Goal: Find specific page/section: Find specific page/section

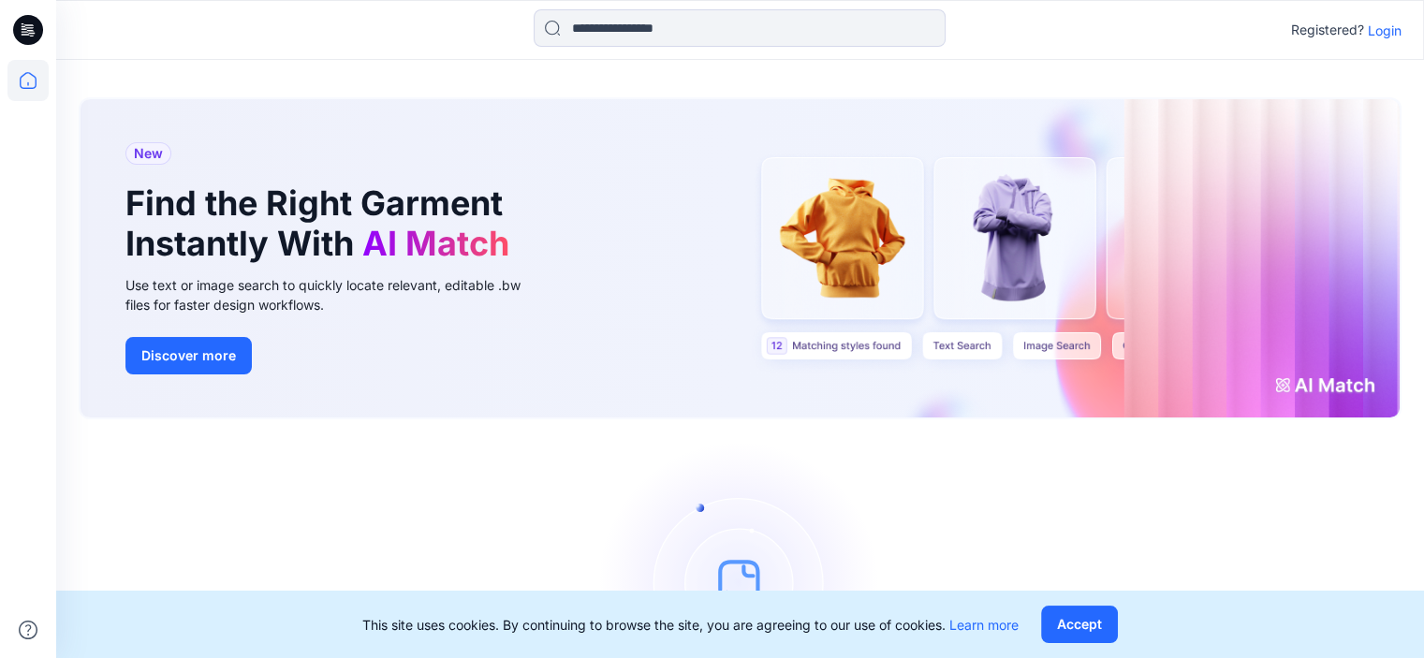
click at [22, 72] on icon at bounding box center [27, 80] width 41 height 41
click at [27, 92] on icon at bounding box center [27, 80] width 41 height 41
click at [603, 29] on input at bounding box center [740, 27] width 412 height 37
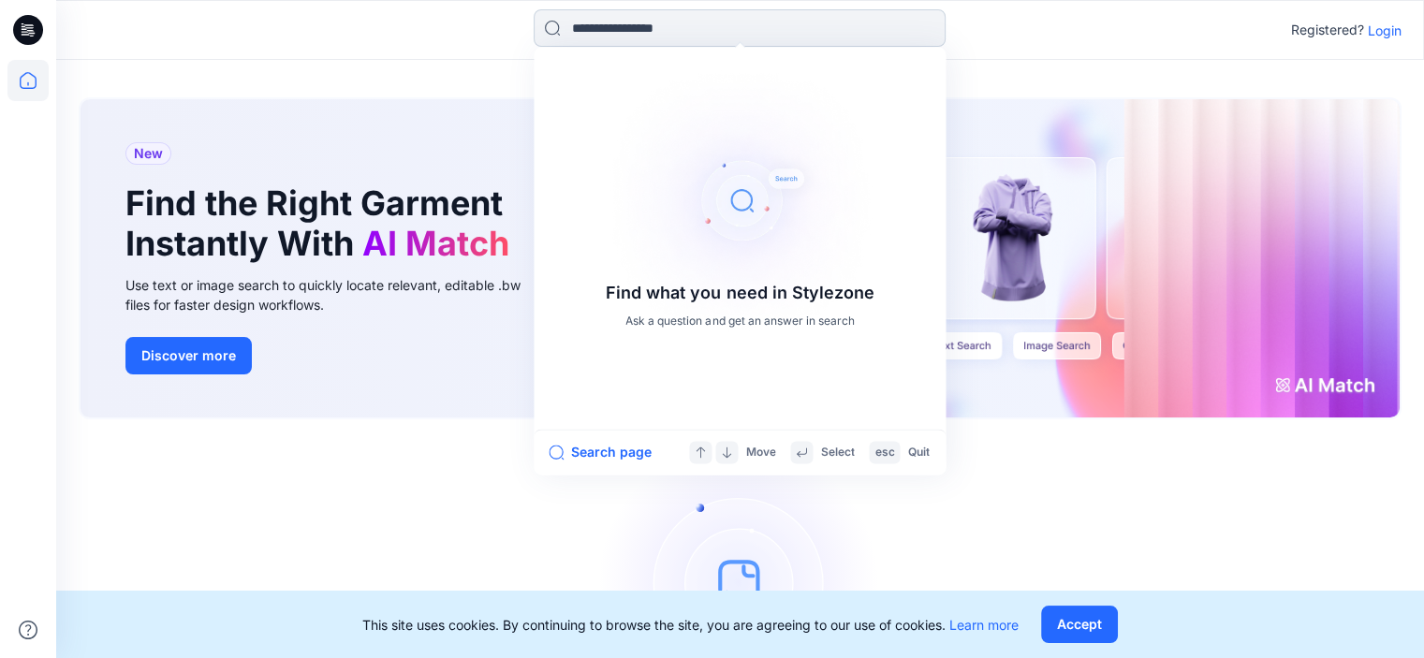
click at [690, 18] on input at bounding box center [740, 27] width 412 height 37
click at [32, 70] on icon at bounding box center [27, 80] width 41 height 41
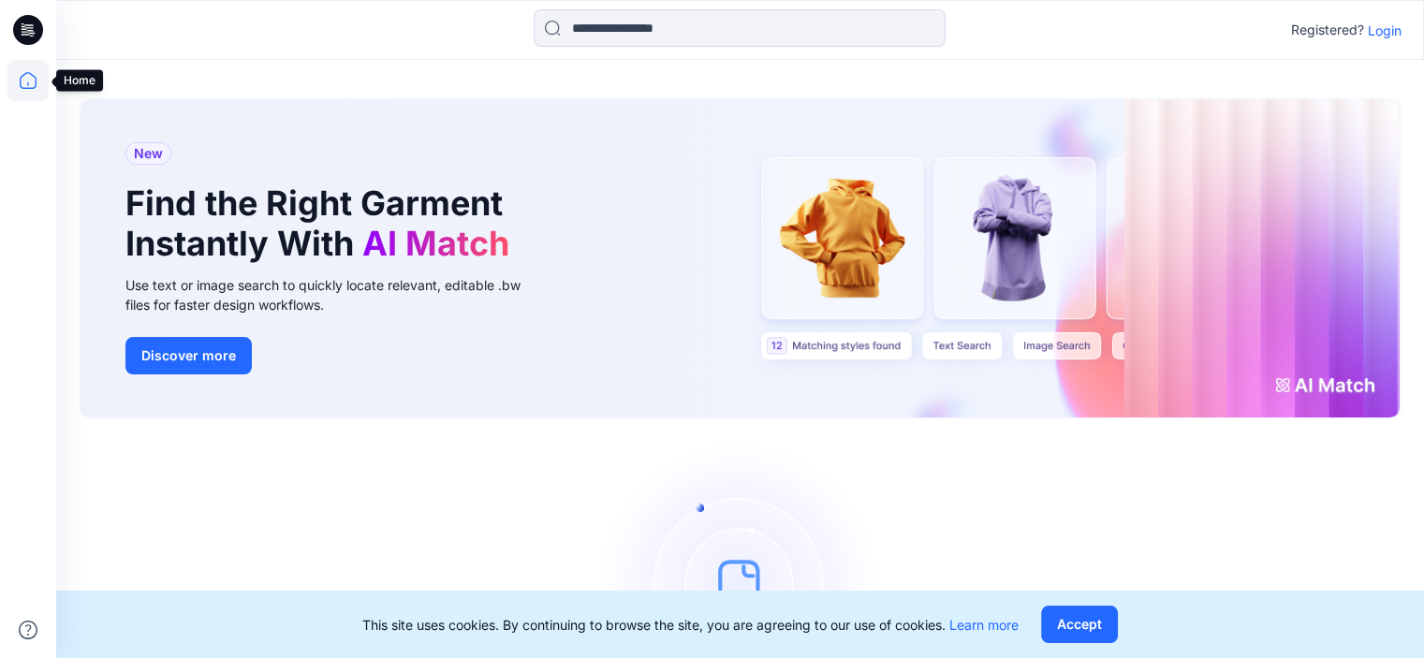
click at [19, 76] on icon at bounding box center [27, 80] width 41 height 41
click at [27, 33] on icon at bounding box center [28, 30] width 30 height 30
click at [1387, 30] on p "Login" at bounding box center [1385, 31] width 34 height 20
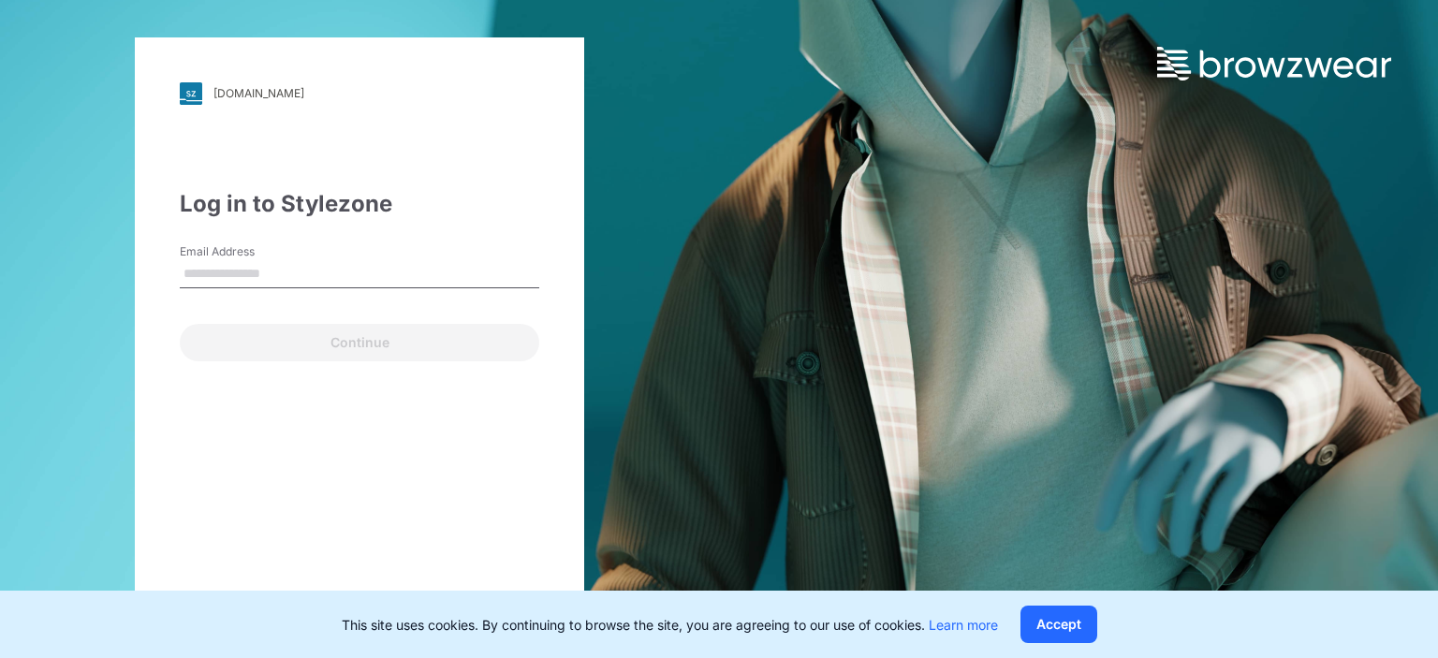
click at [321, 273] on input "Email Address" at bounding box center [359, 274] width 359 height 28
type input "**********"
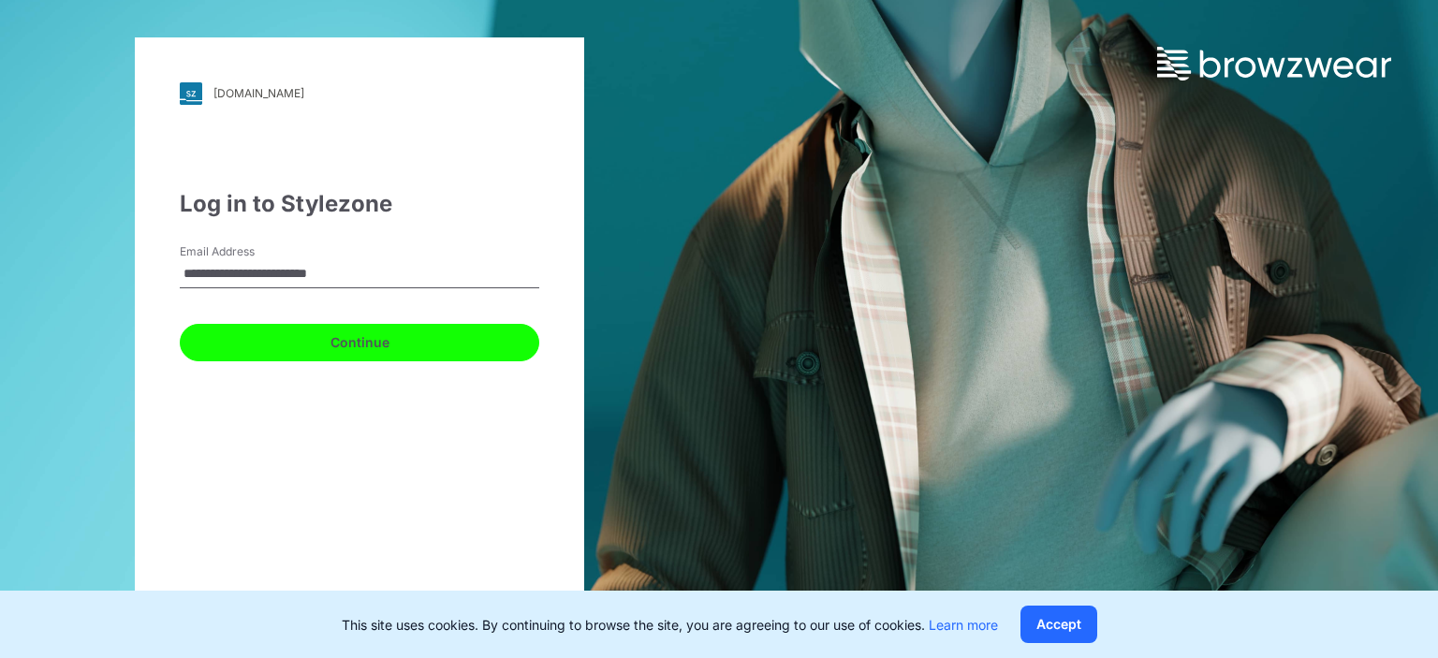
click at [310, 344] on button "Continue" at bounding box center [359, 342] width 359 height 37
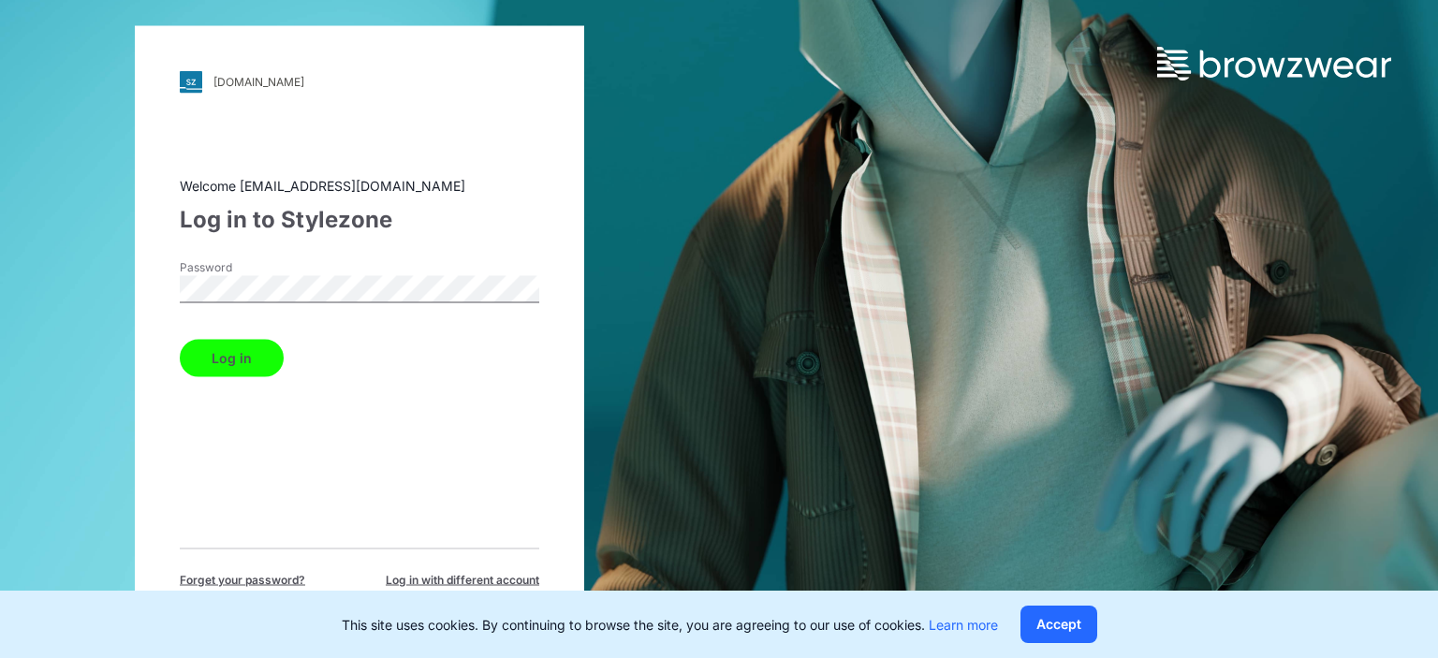
click at [251, 362] on button "Log in" at bounding box center [232, 357] width 104 height 37
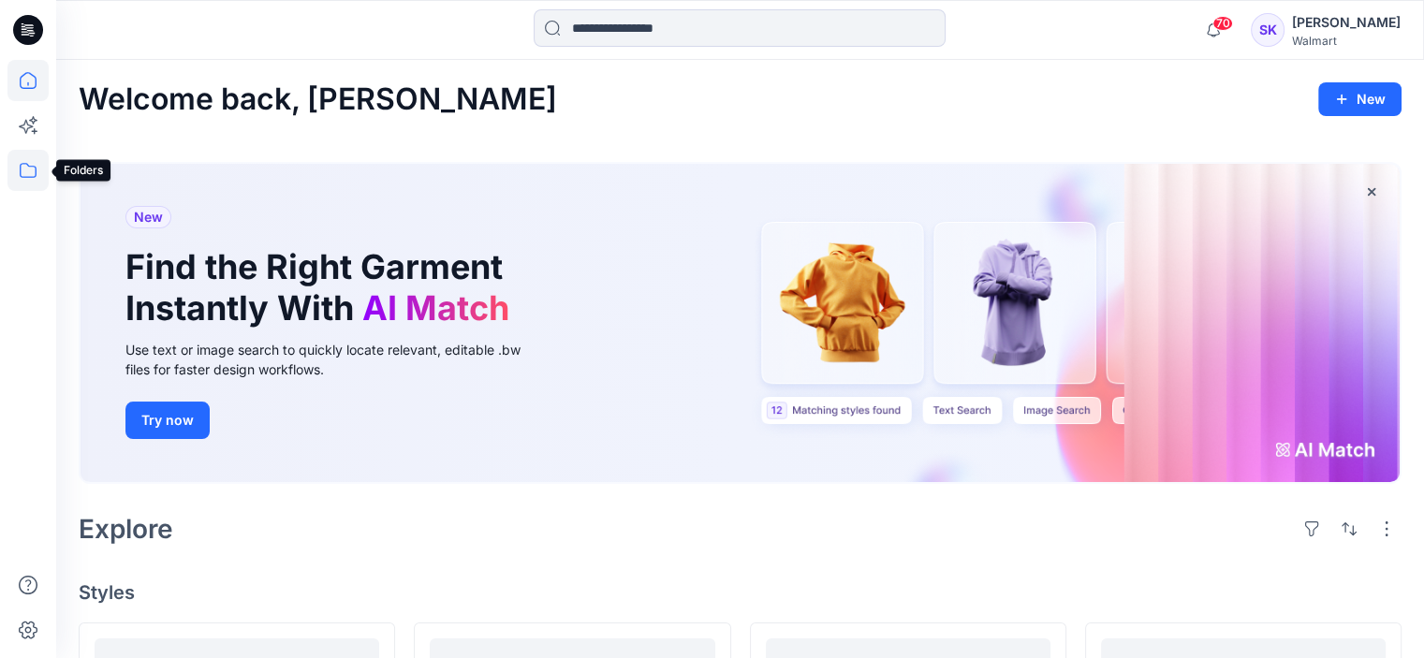
click at [31, 175] on icon at bounding box center [27, 170] width 41 height 41
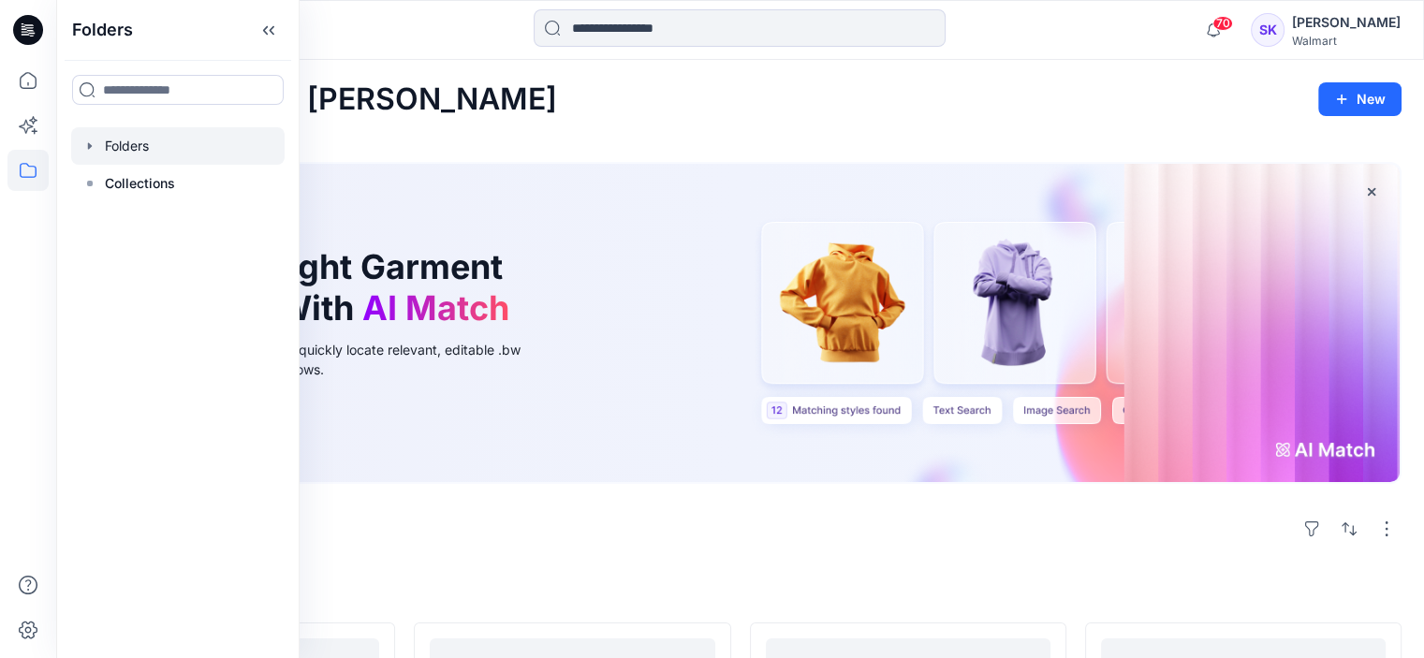
click at [82, 152] on icon "button" at bounding box center [89, 146] width 15 height 15
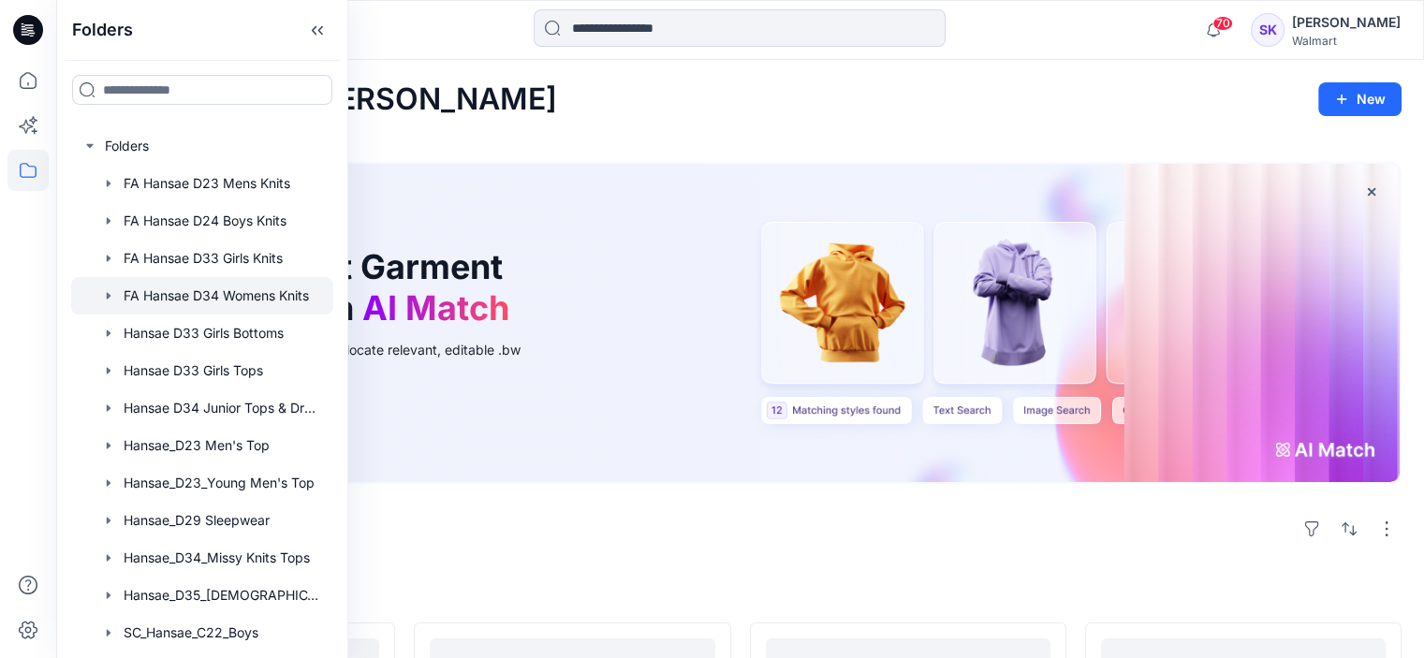
click at [165, 283] on div at bounding box center [202, 295] width 262 height 37
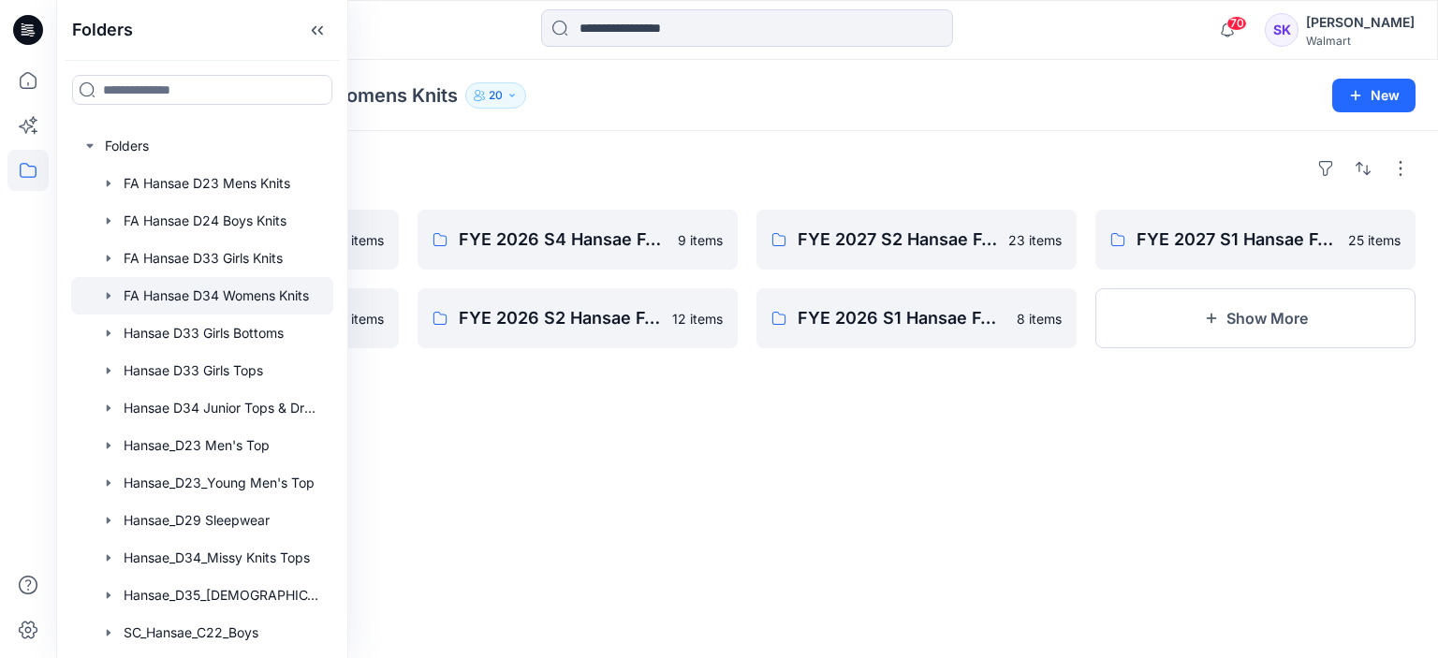
click at [687, 172] on div "Folders" at bounding box center [747, 169] width 1337 height 30
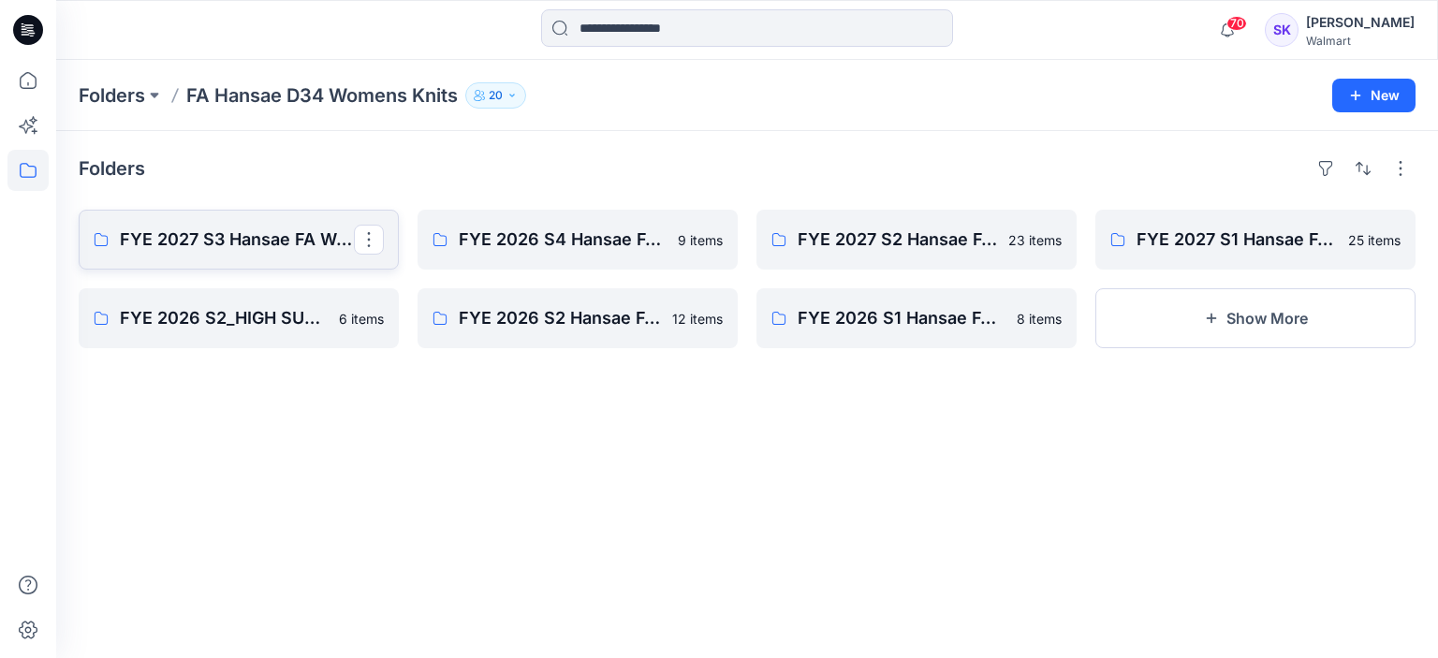
click at [252, 230] on p "FYE 2027 S3 Hansae FA Womens" at bounding box center [237, 240] width 234 height 26
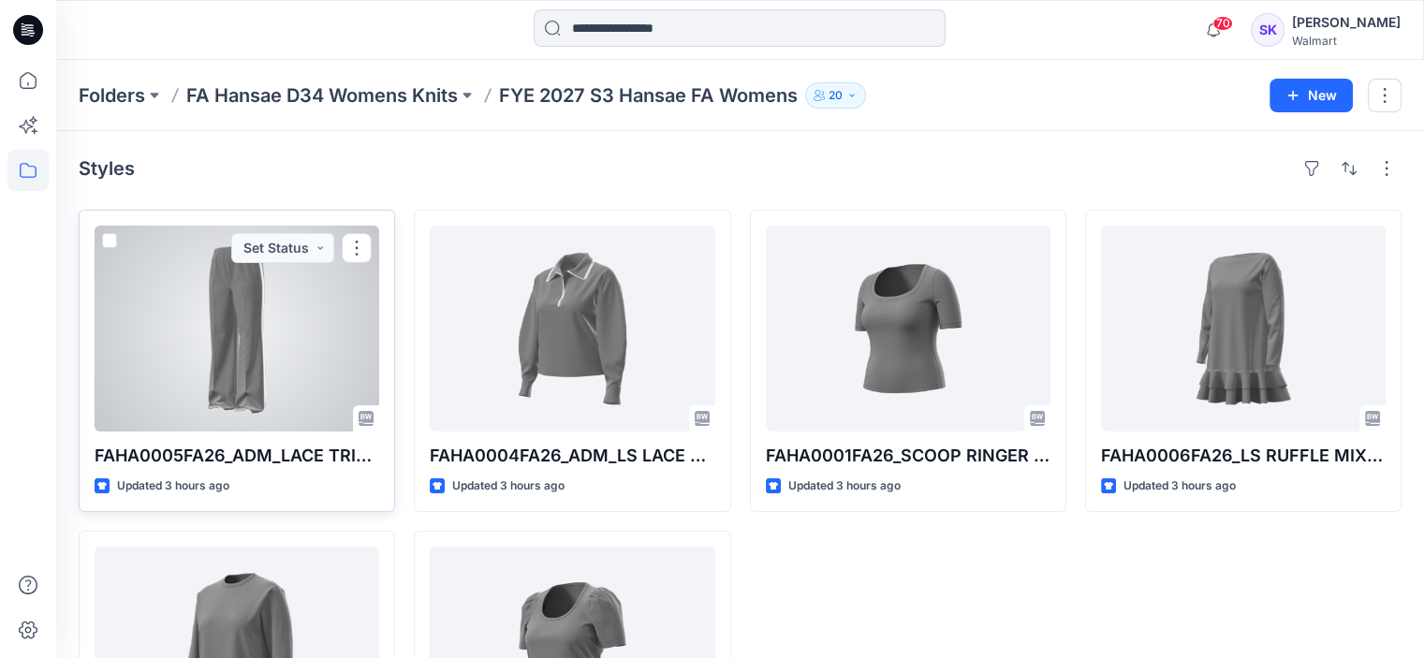
click at [252, 342] on div at bounding box center [237, 329] width 285 height 206
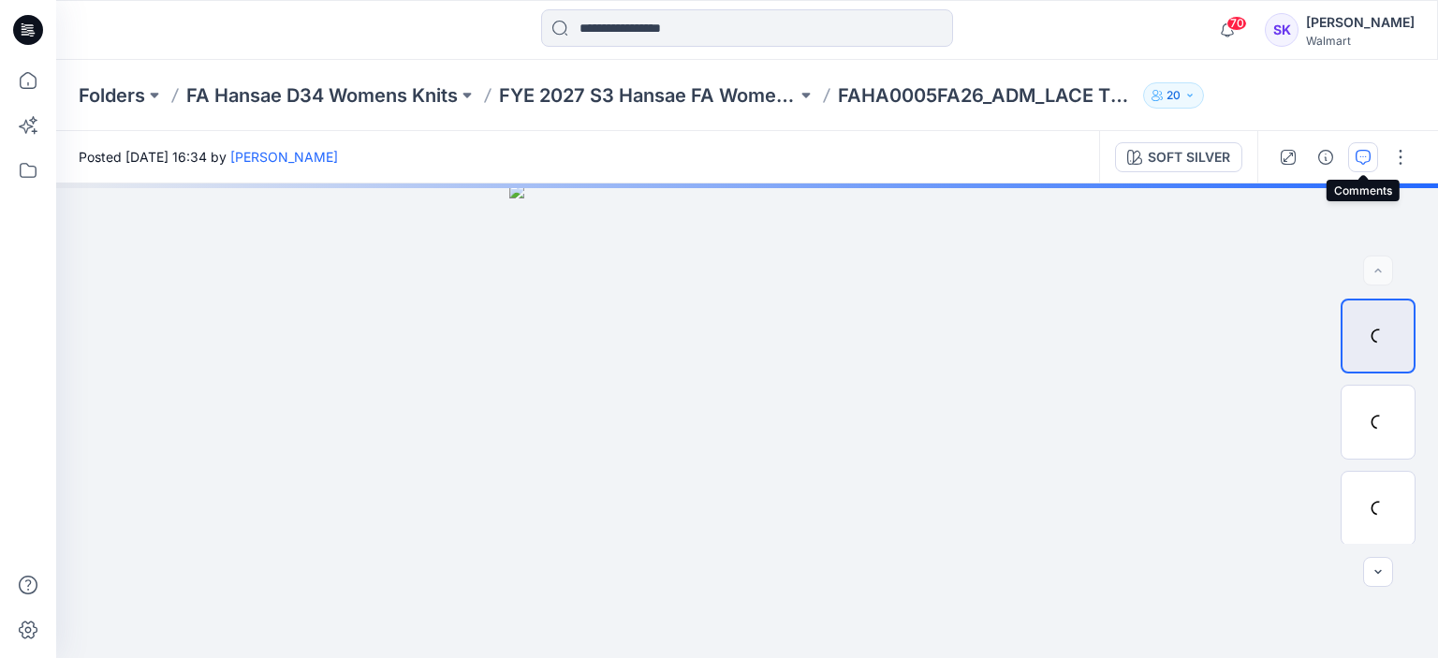
click at [1352, 152] on button "button" at bounding box center [1363, 157] width 30 height 30
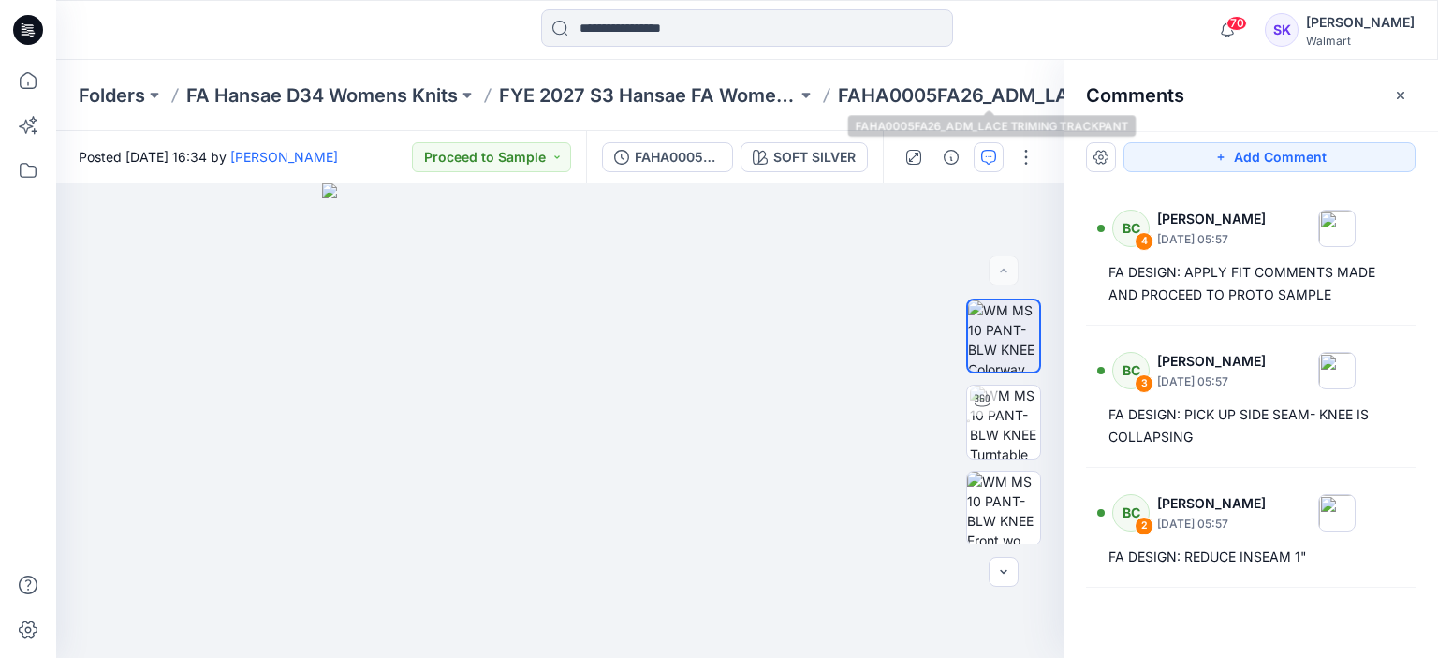
click at [1006, 104] on p "FAHA0005FA26_ADM_LACE TRIMING TRACKPANT" at bounding box center [987, 95] width 298 height 26
click at [1407, 95] on icon "button" at bounding box center [1400, 95] width 15 height 15
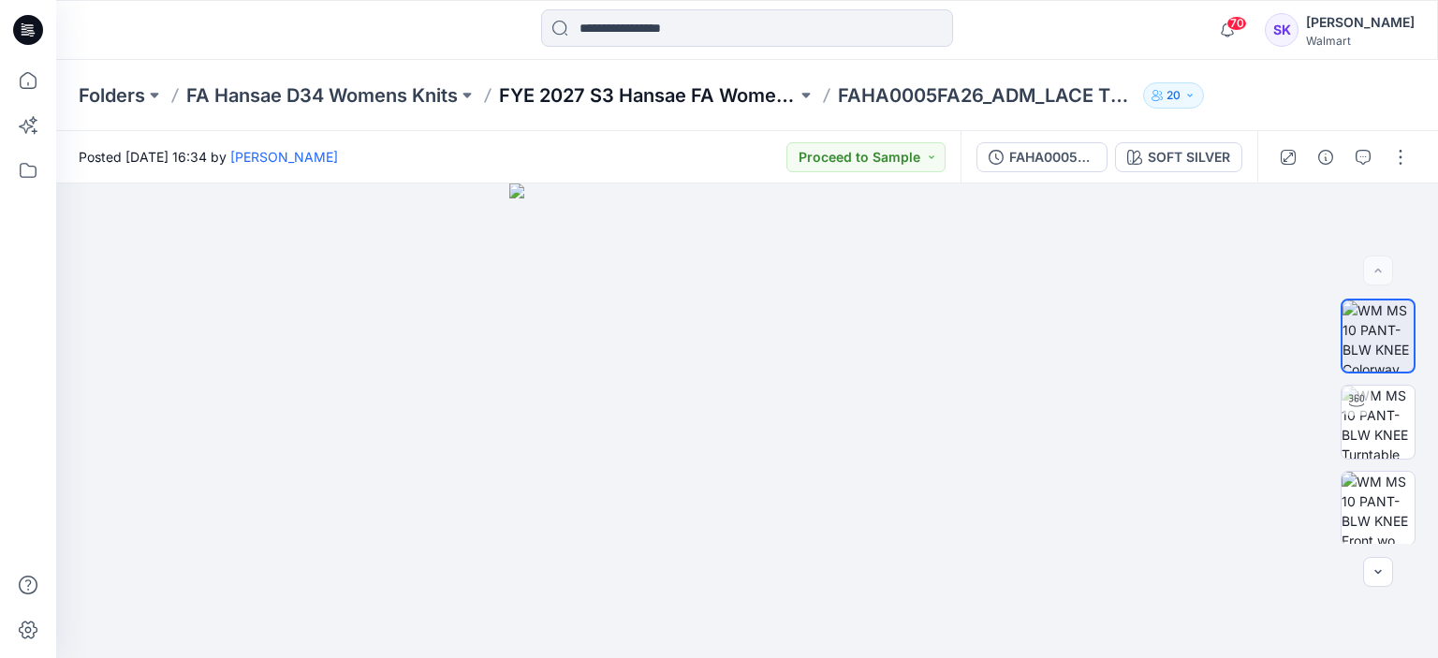
click at [750, 96] on p "FYE 2027 S3 Hansae FA Womens" at bounding box center [648, 95] width 298 height 26
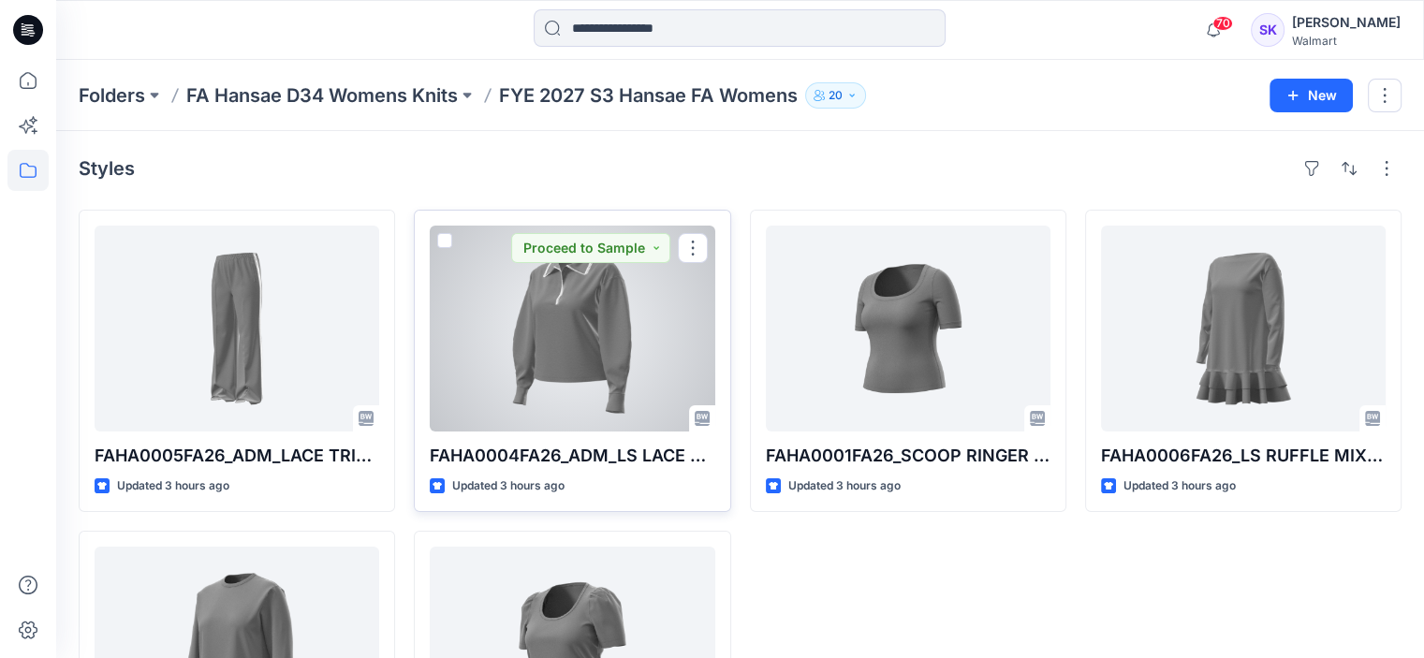
click at [658, 317] on div at bounding box center [572, 329] width 285 height 206
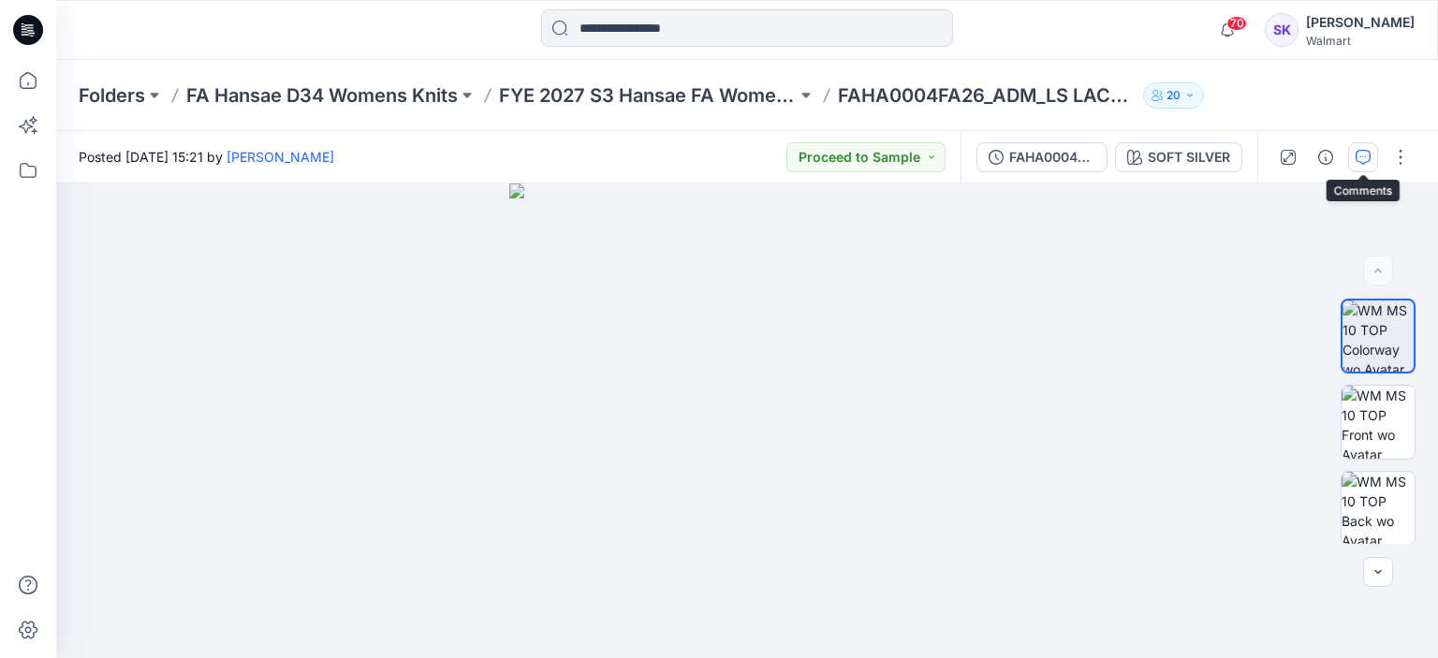
click at [1364, 153] on icon "button" at bounding box center [1362, 157] width 15 height 15
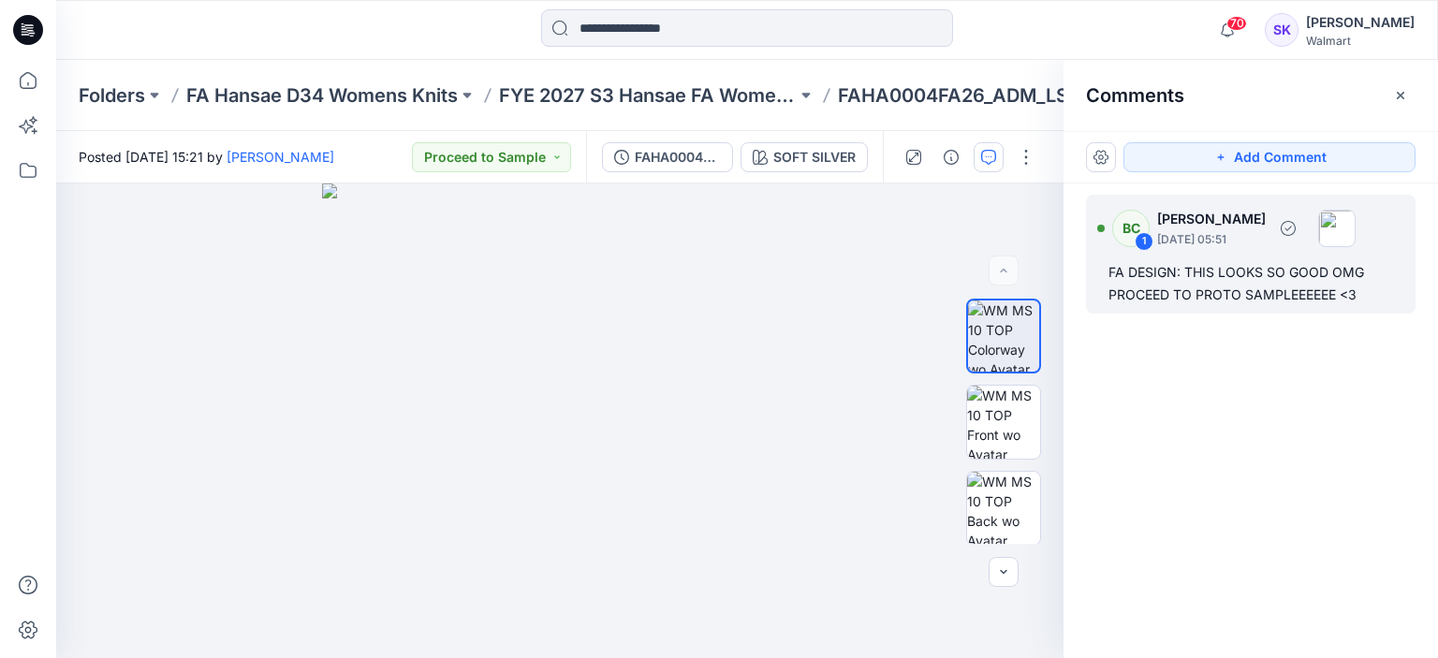
click at [1308, 298] on div "FA DESIGN: THIS LOOKS SO GOOD OMG PROCEED TO PROTO SAMPLEEEEEE <3" at bounding box center [1250, 283] width 285 height 45
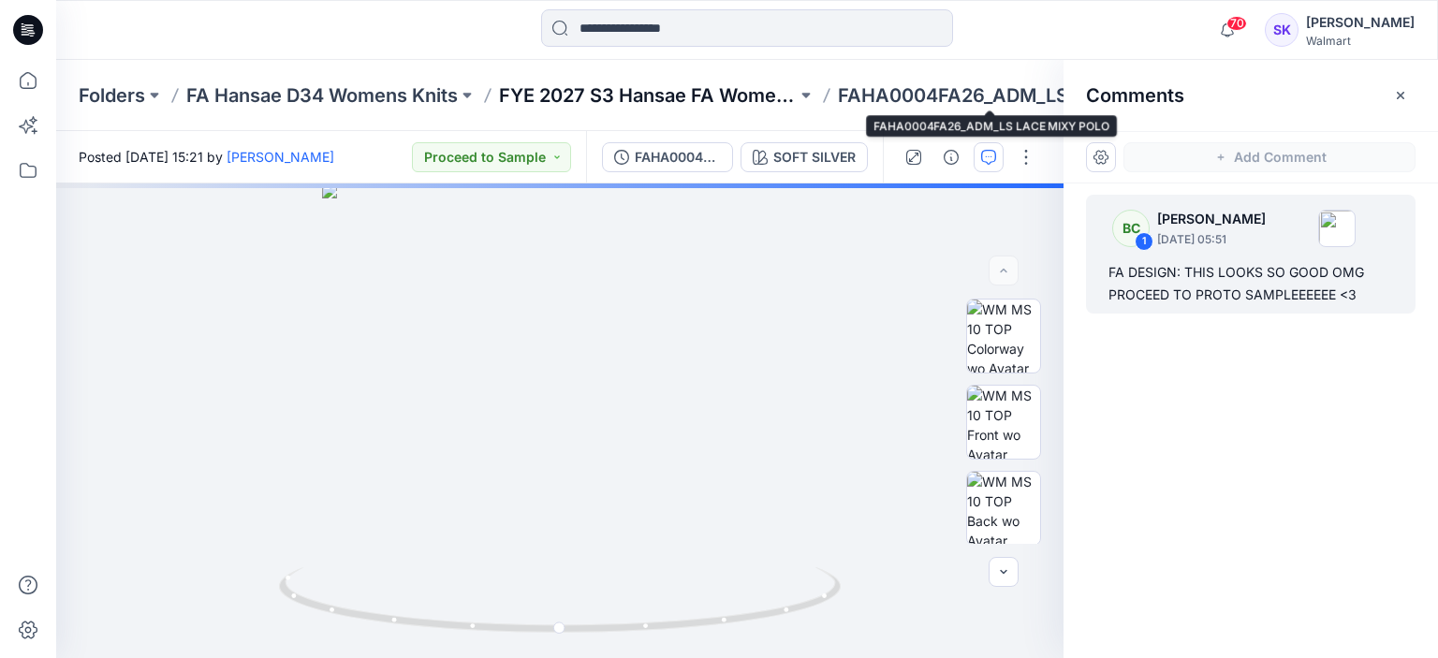
click at [775, 92] on p "FYE 2027 S3 Hansae FA Womens" at bounding box center [648, 95] width 298 height 26
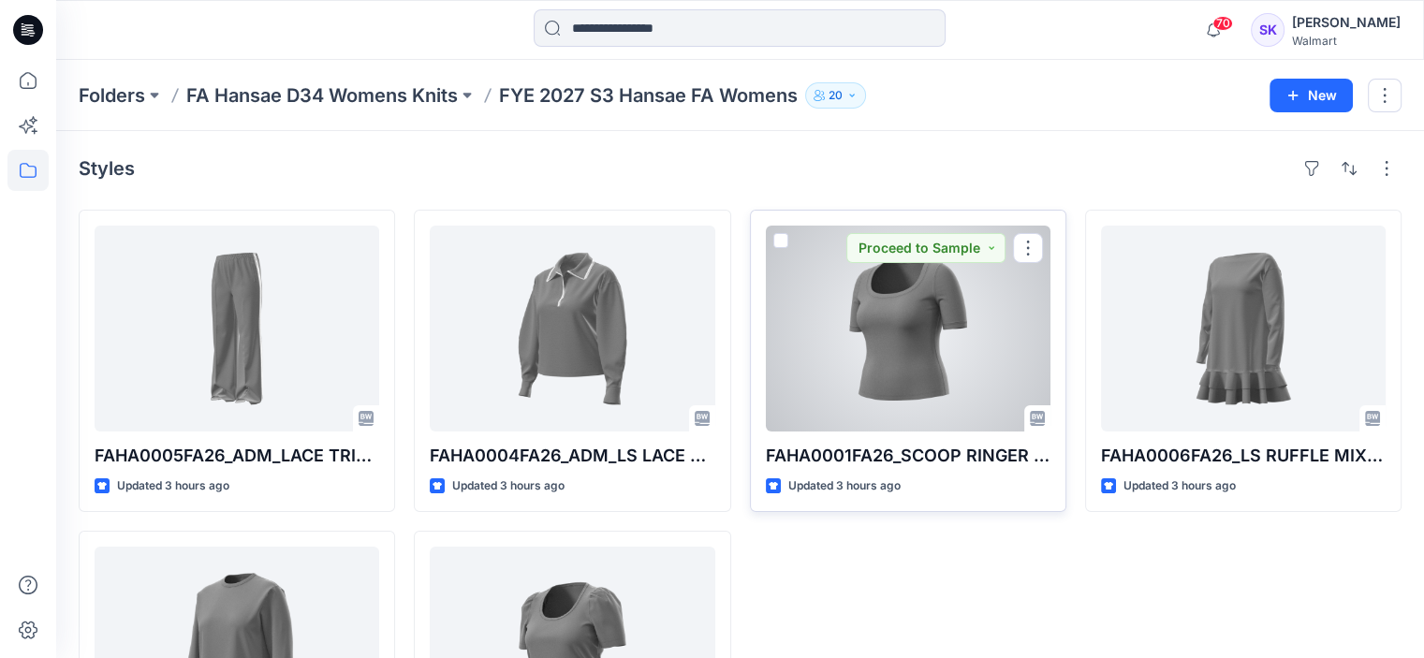
click at [890, 359] on div at bounding box center [908, 329] width 285 height 206
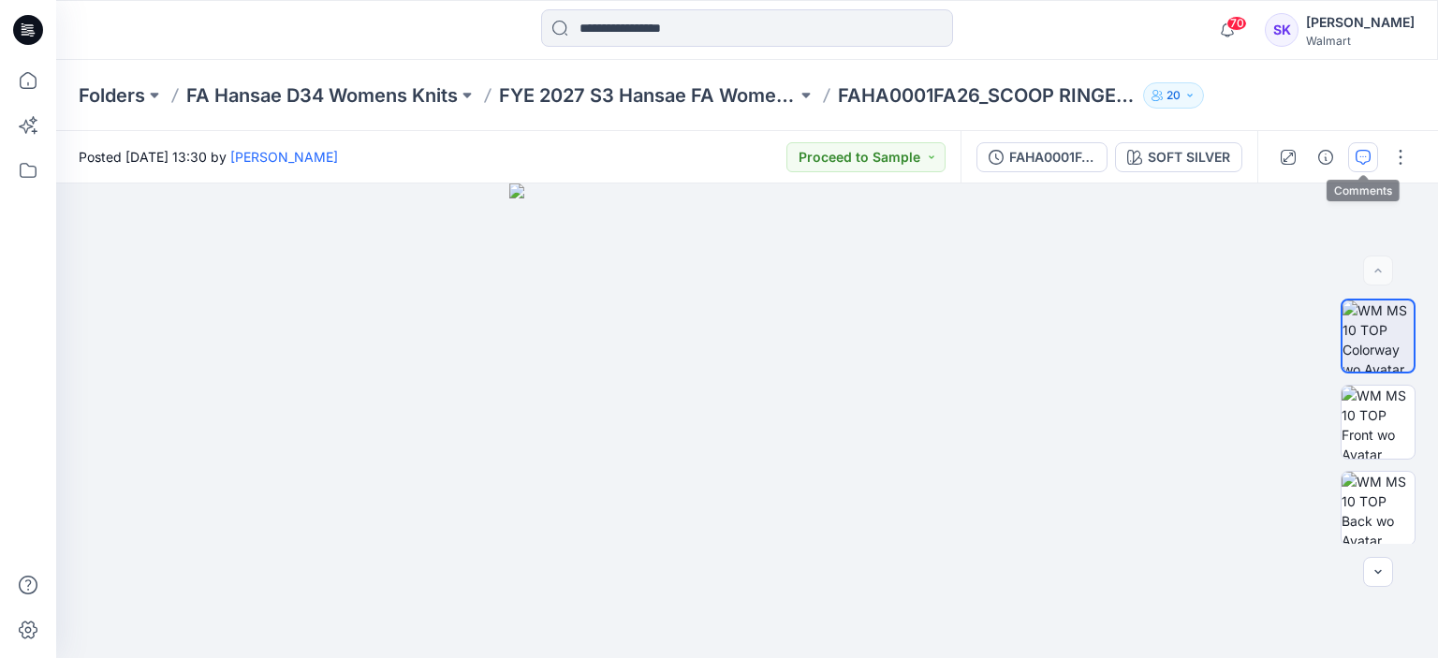
click at [1355, 160] on icon "button" at bounding box center [1362, 157] width 15 height 15
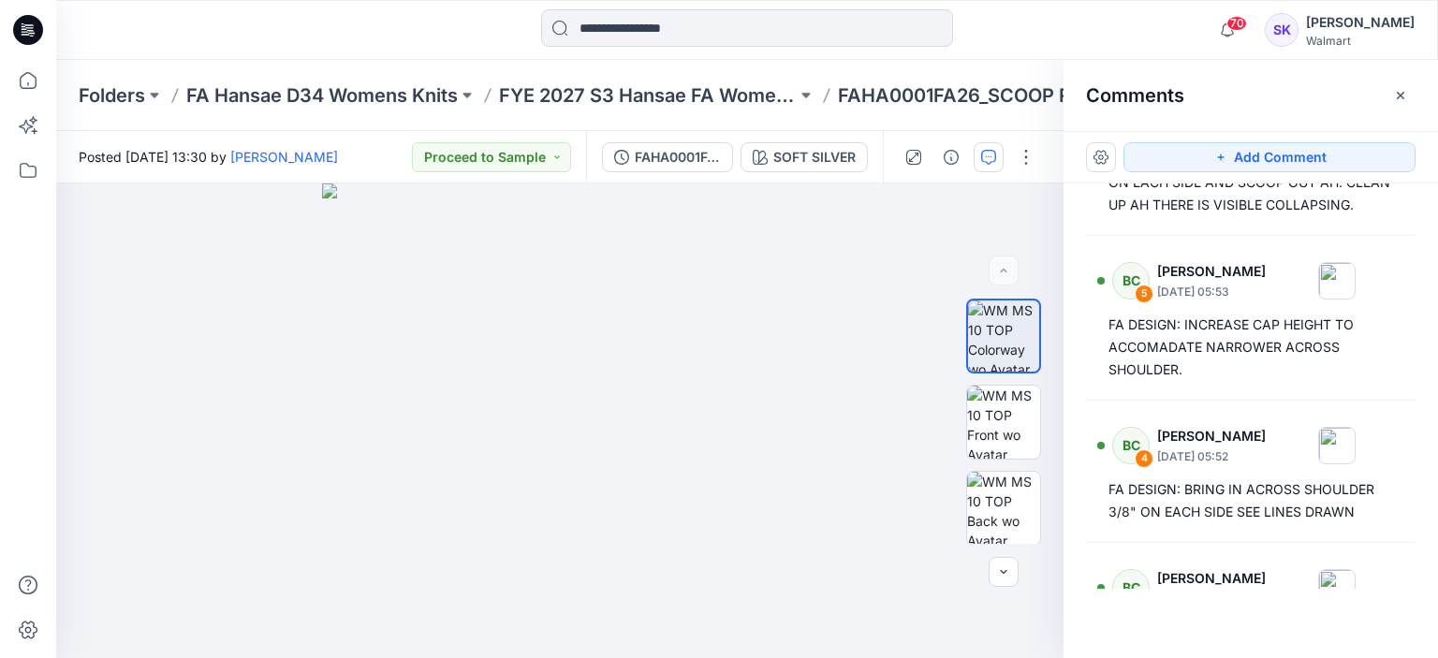
scroll to position [45, 0]
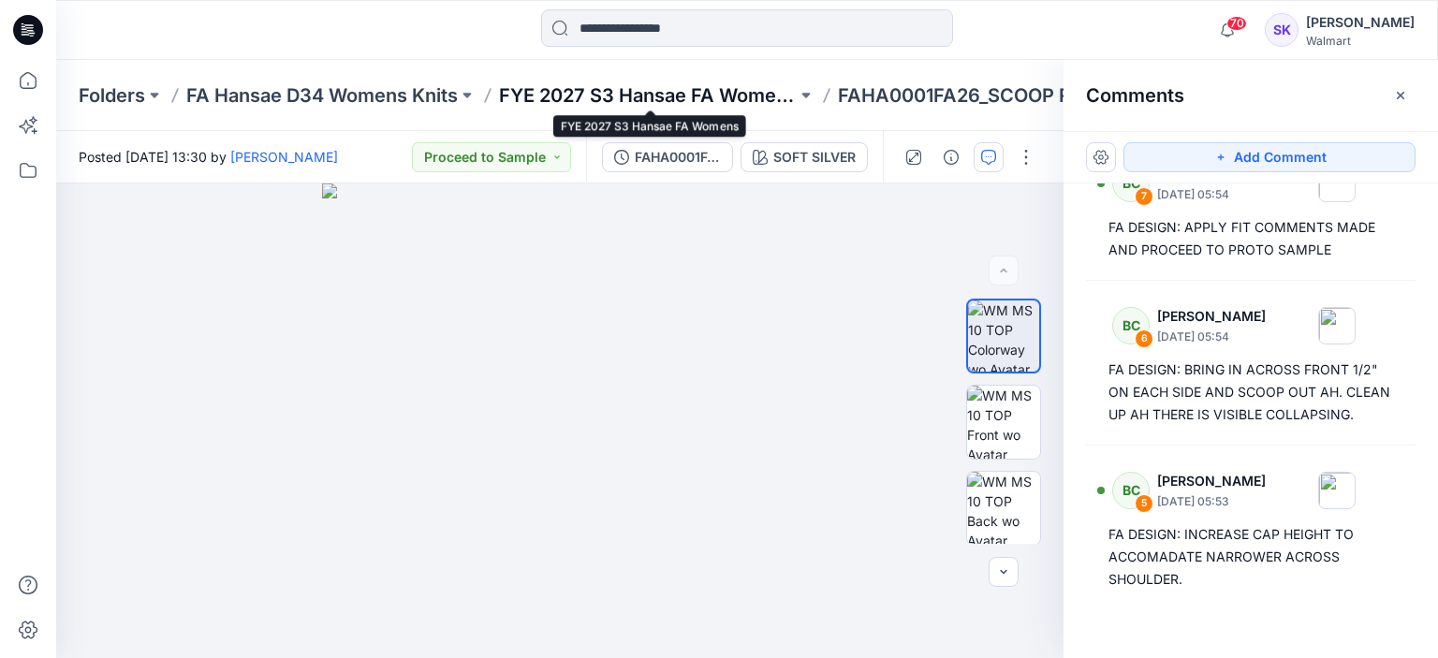
click at [748, 89] on p "FYE 2027 S3 Hansae FA Womens" at bounding box center [648, 95] width 298 height 26
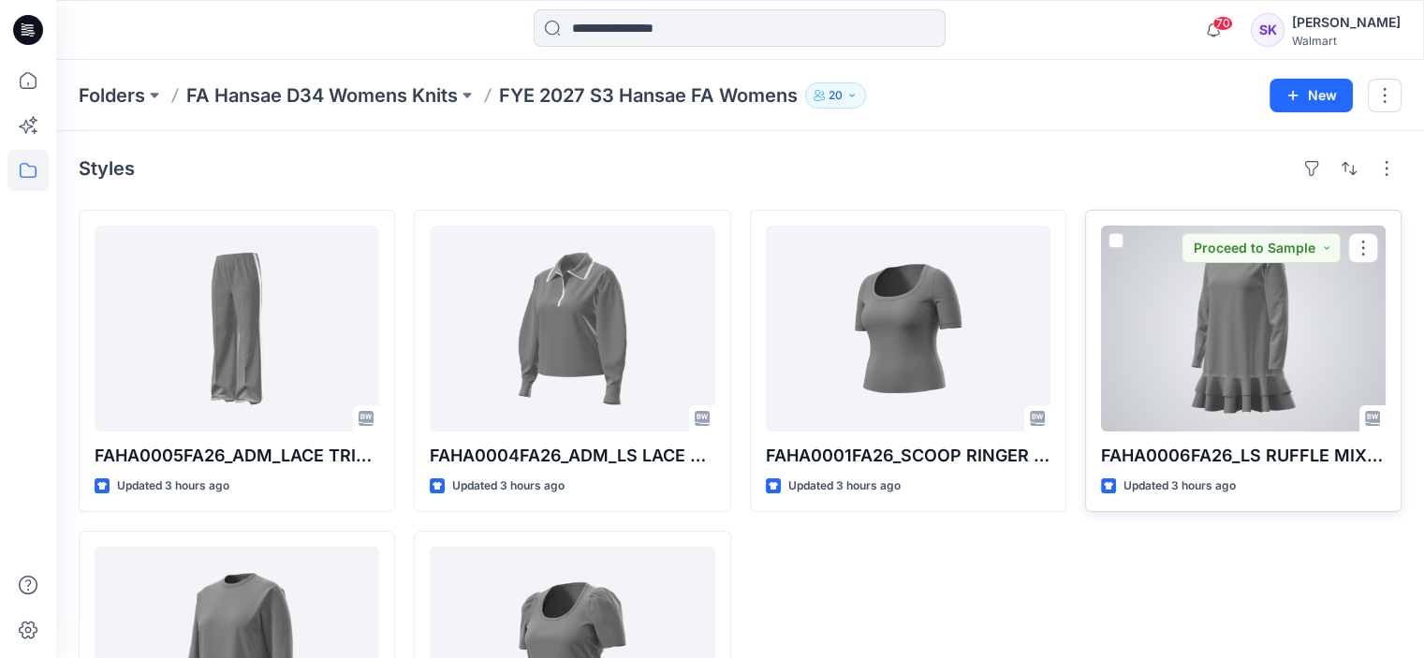
click at [1231, 345] on div at bounding box center [1243, 329] width 285 height 206
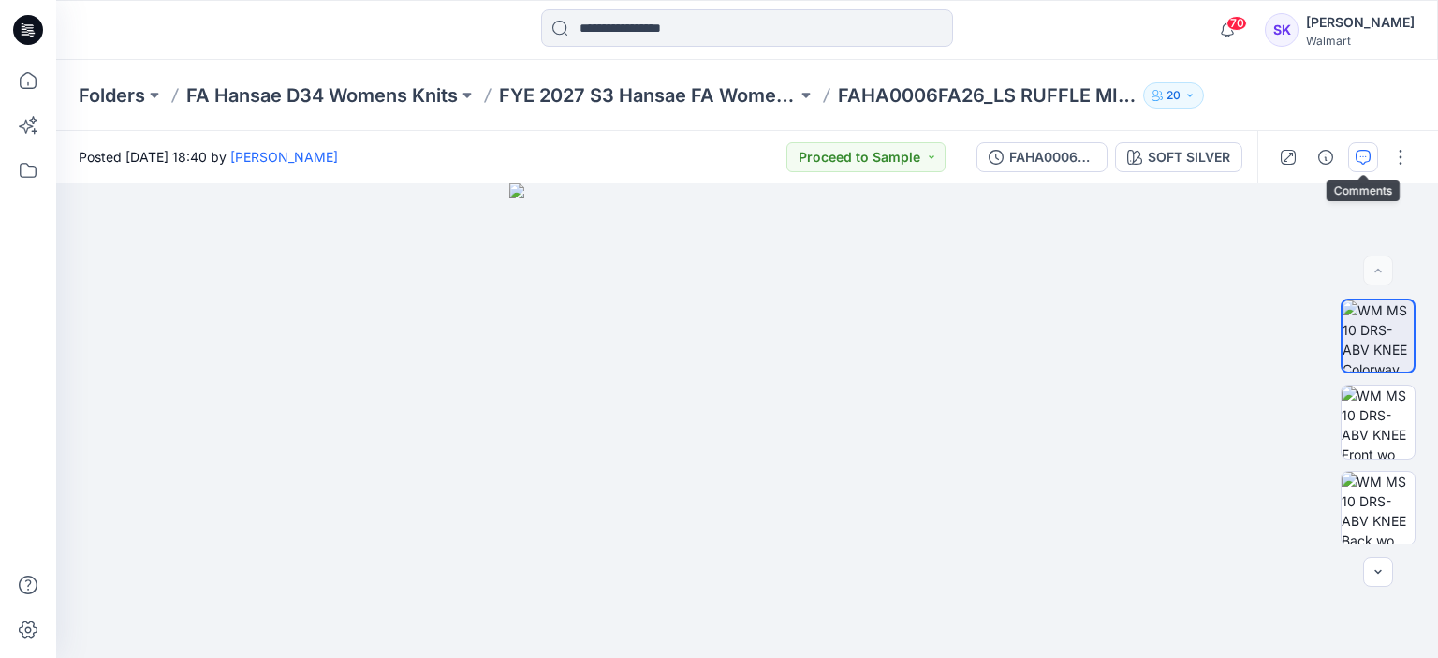
click at [1370, 157] on icon "button" at bounding box center [1362, 157] width 15 height 15
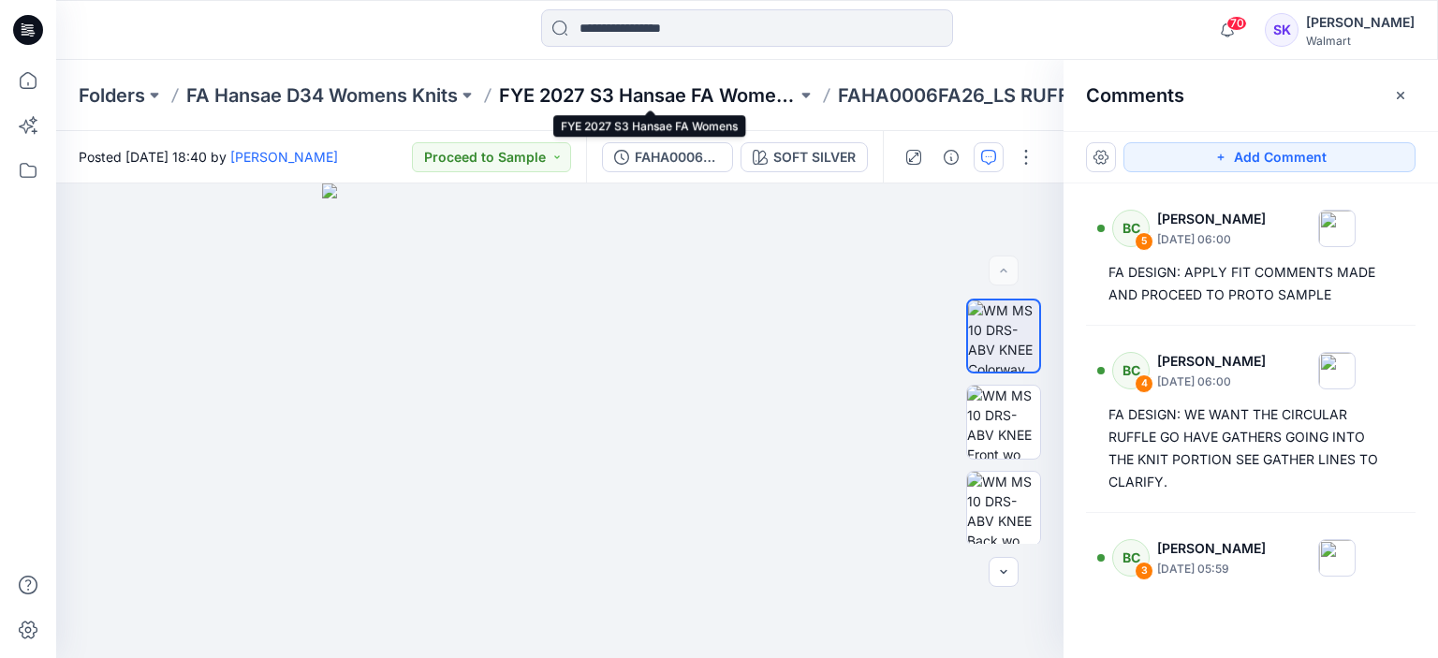
click at [723, 93] on p "FYE 2027 S3 Hansae FA Womens" at bounding box center [648, 95] width 298 height 26
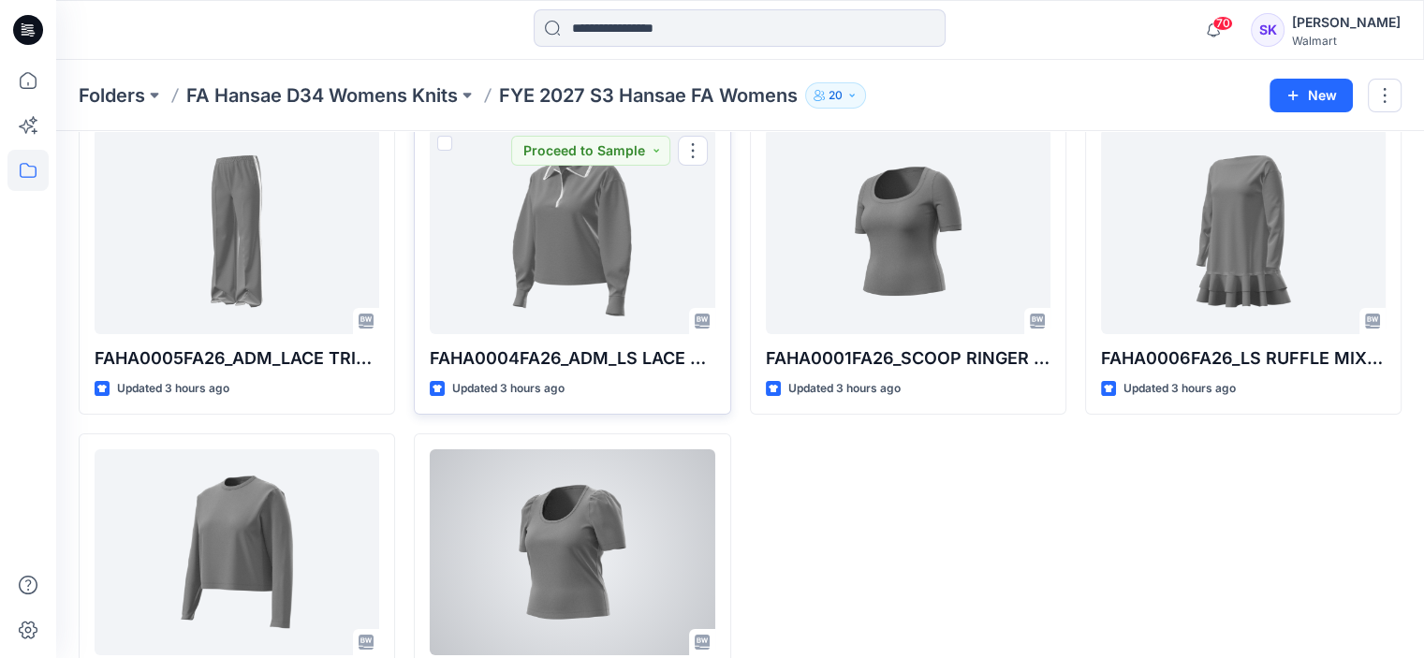
scroll to position [195, 0]
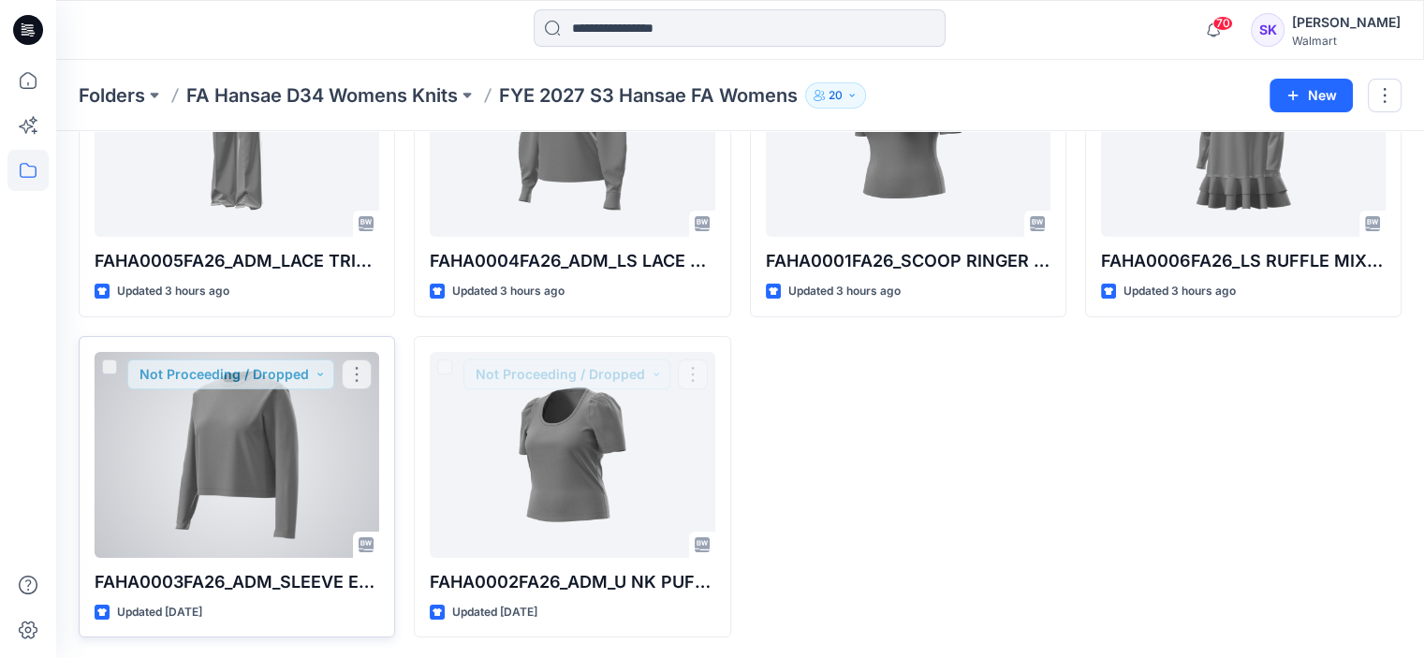
click at [270, 476] on div at bounding box center [237, 455] width 285 height 206
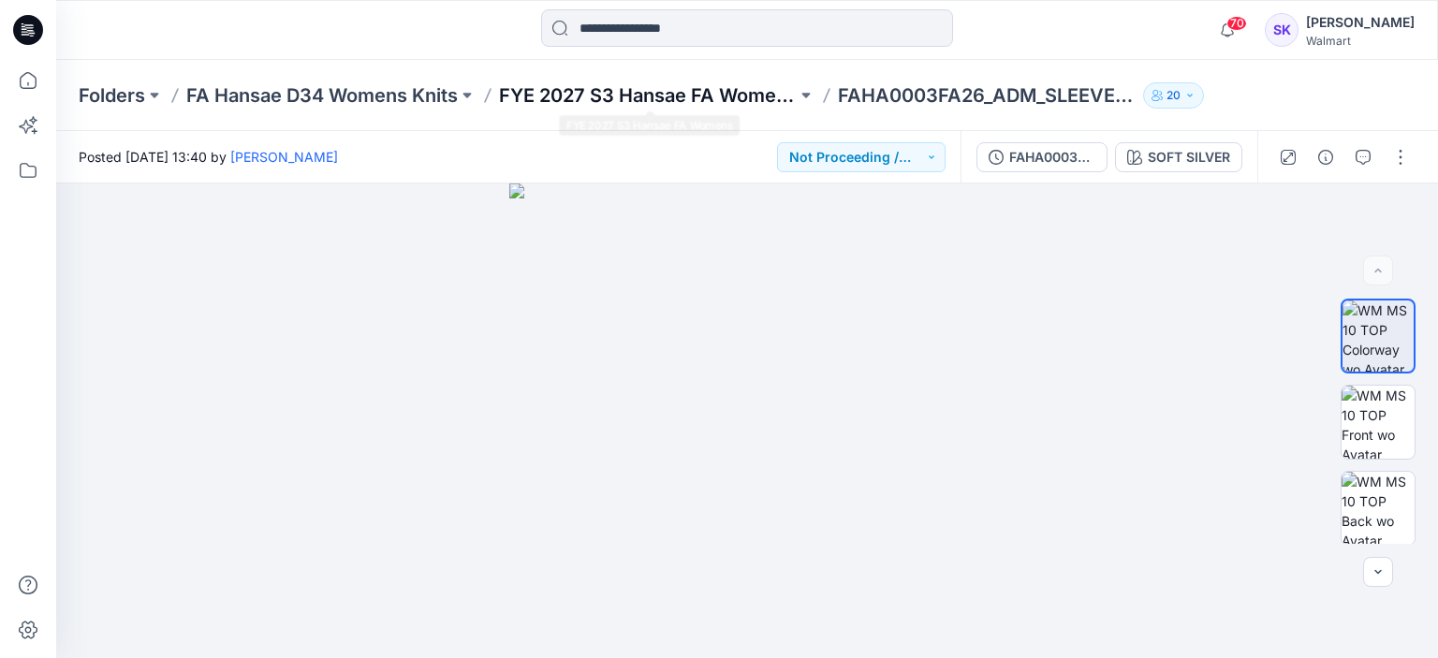
click at [726, 101] on p "FYE 2027 S3 Hansae FA Womens" at bounding box center [648, 95] width 298 height 26
